Goal: Information Seeking & Learning: Learn about a topic

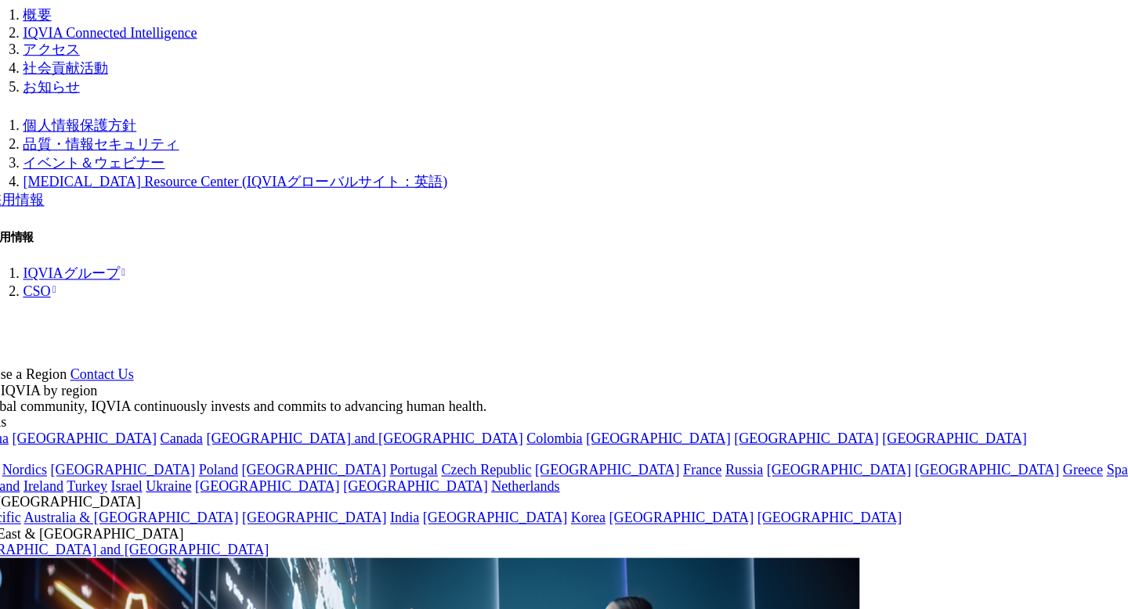
scroll to position [2054, 0]
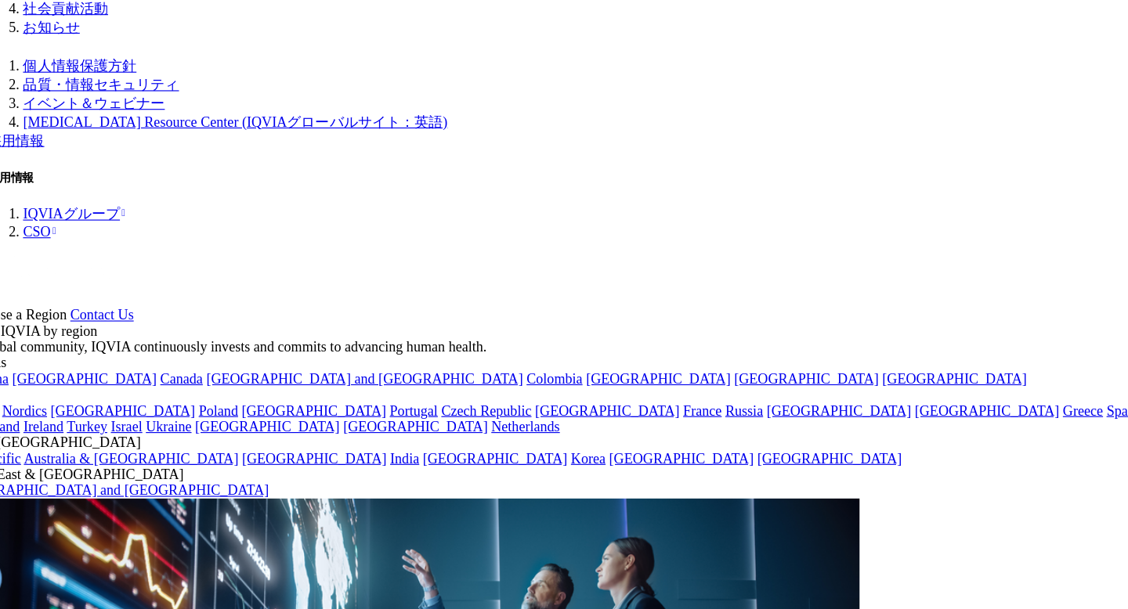
scroll to position [2104, 0]
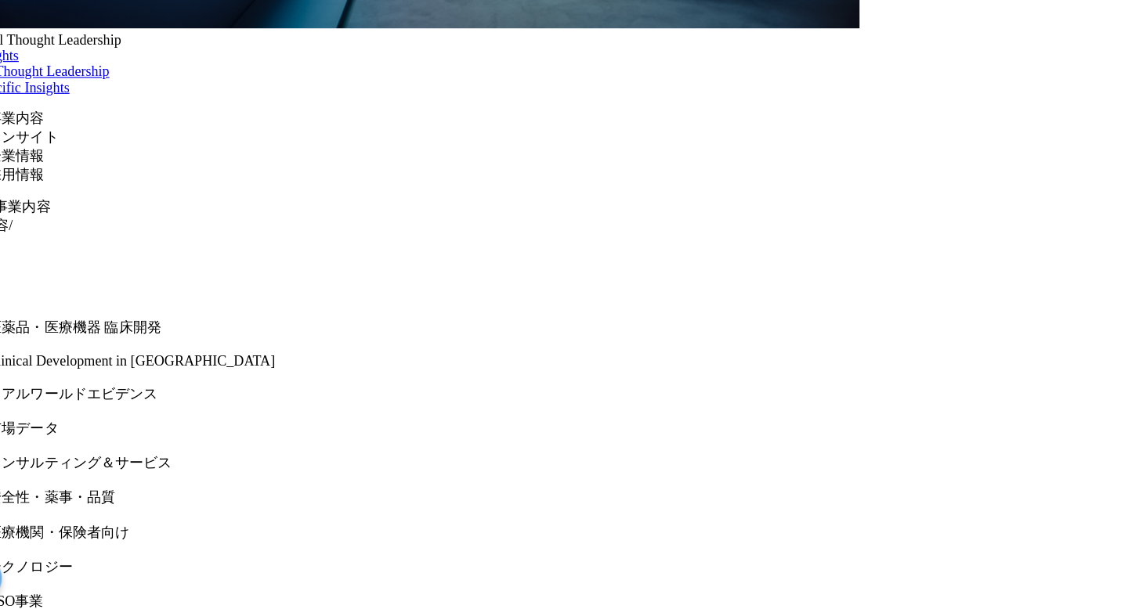
scroll to position [2976, 0]
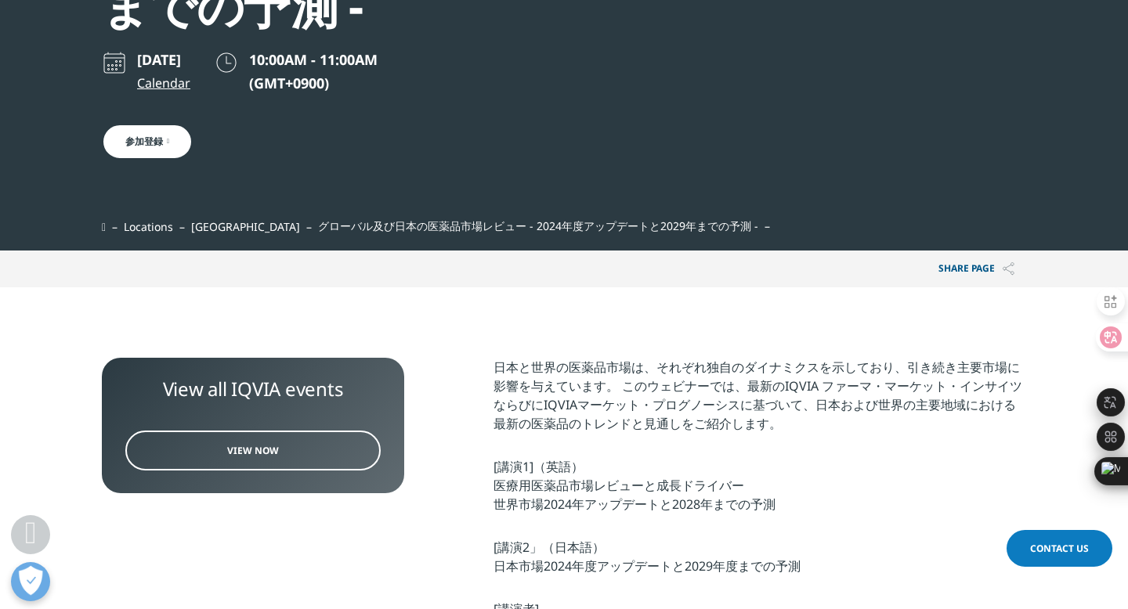
scroll to position [416, 0]
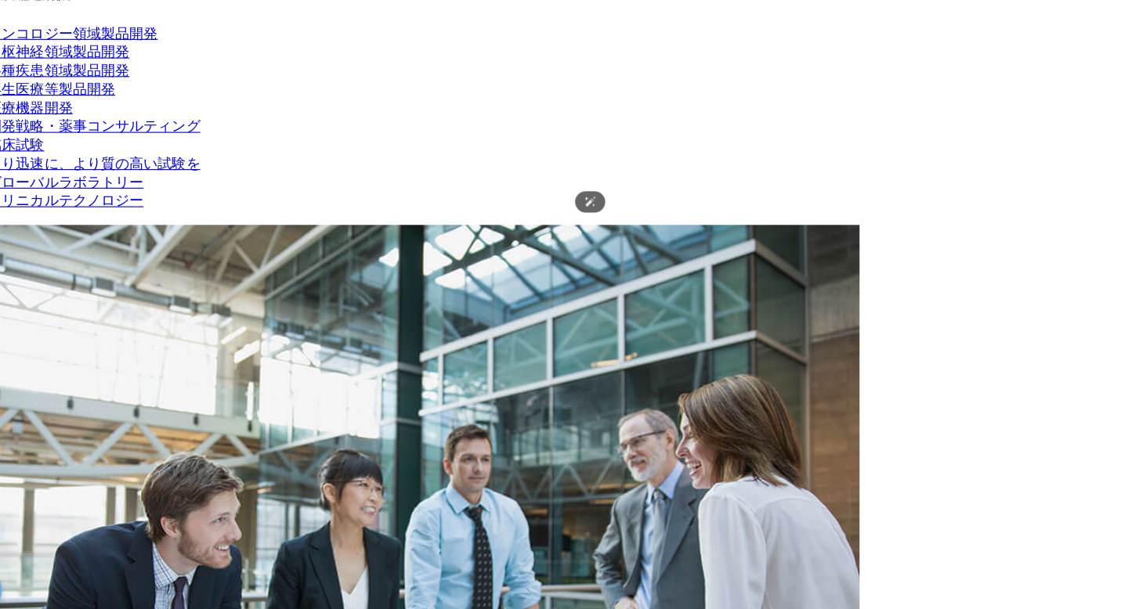
scroll to position [3650, 0]
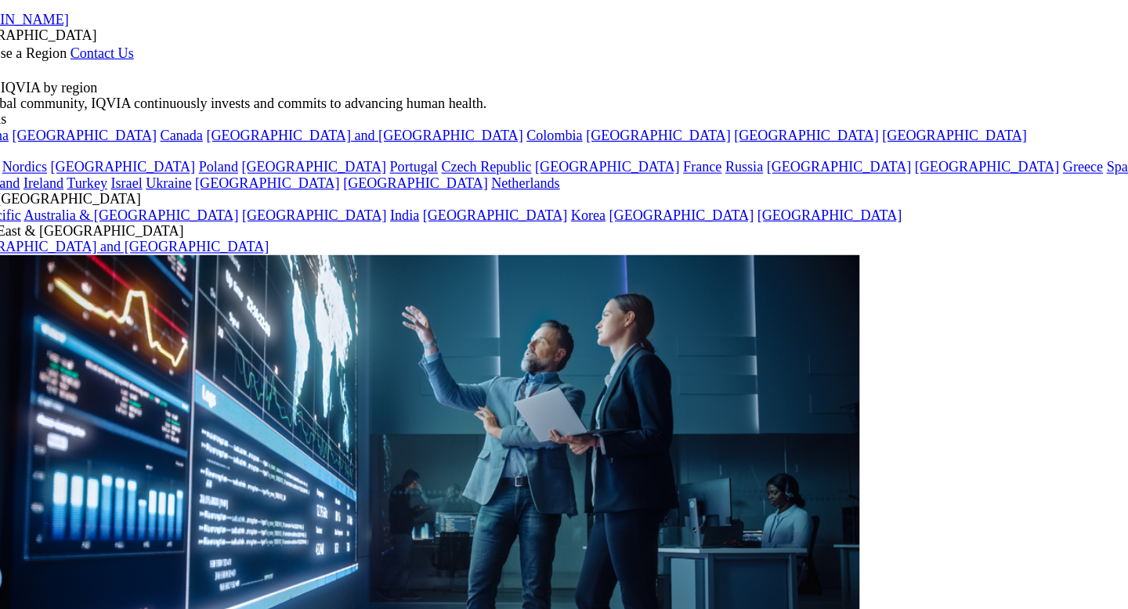
scroll to position [0, 0]
